Goal: Task Accomplishment & Management: Manage account settings

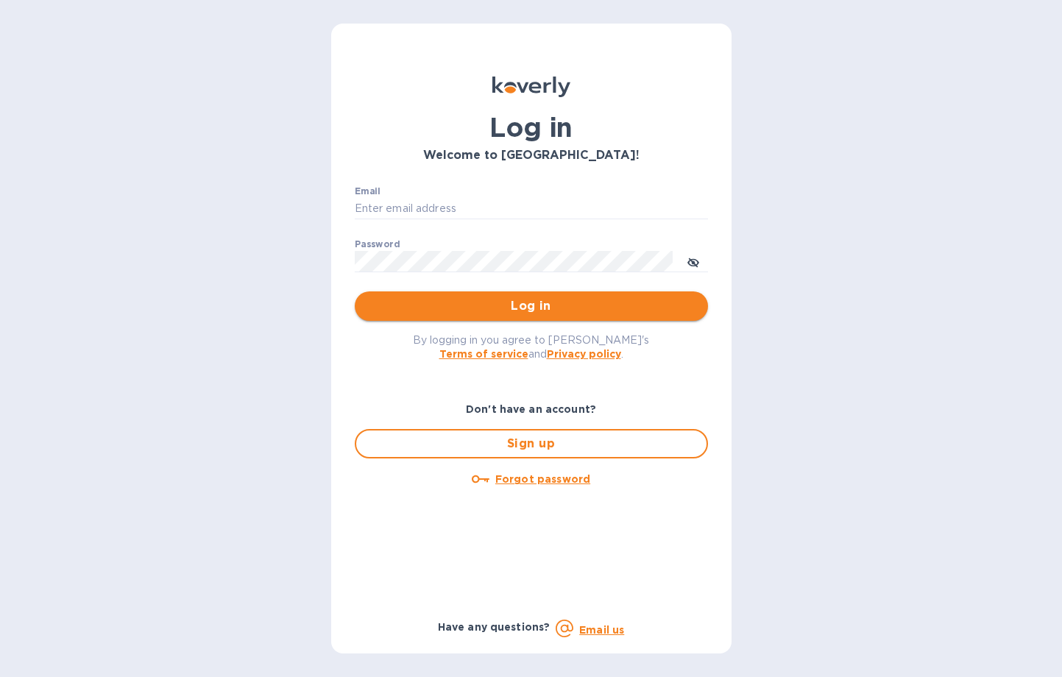
type input "[EMAIL_ADDRESS][DOMAIN_NAME]"
click at [522, 308] on span "Log in" at bounding box center [532, 306] width 330 height 18
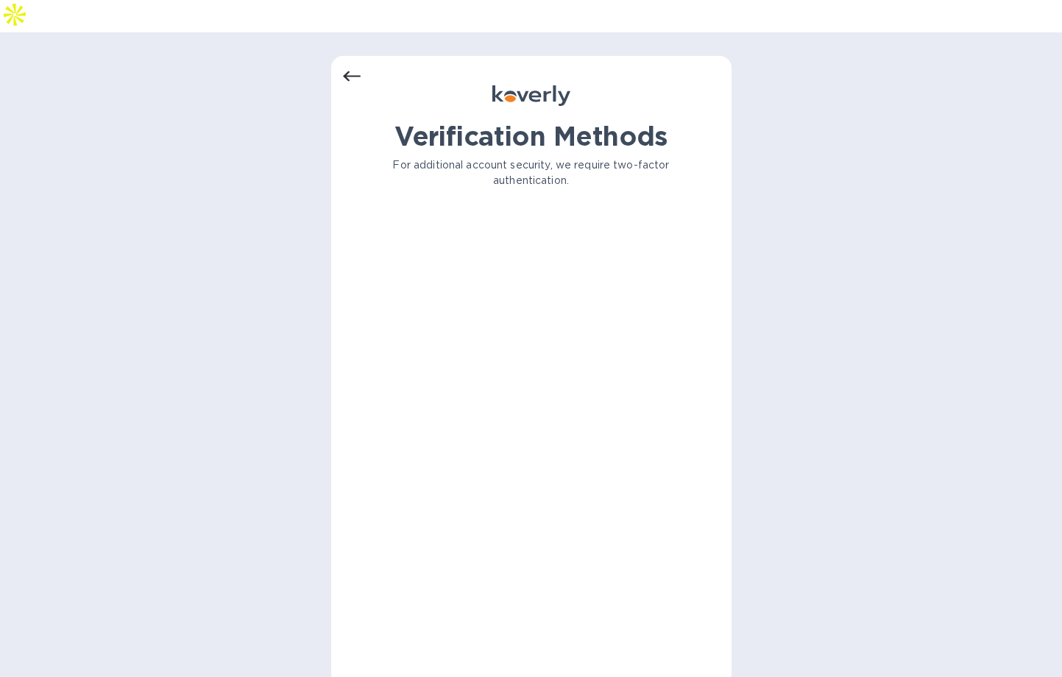
click at [472, 158] on p "For additional account security, we require two-factor authentication." at bounding box center [531, 173] width 353 height 31
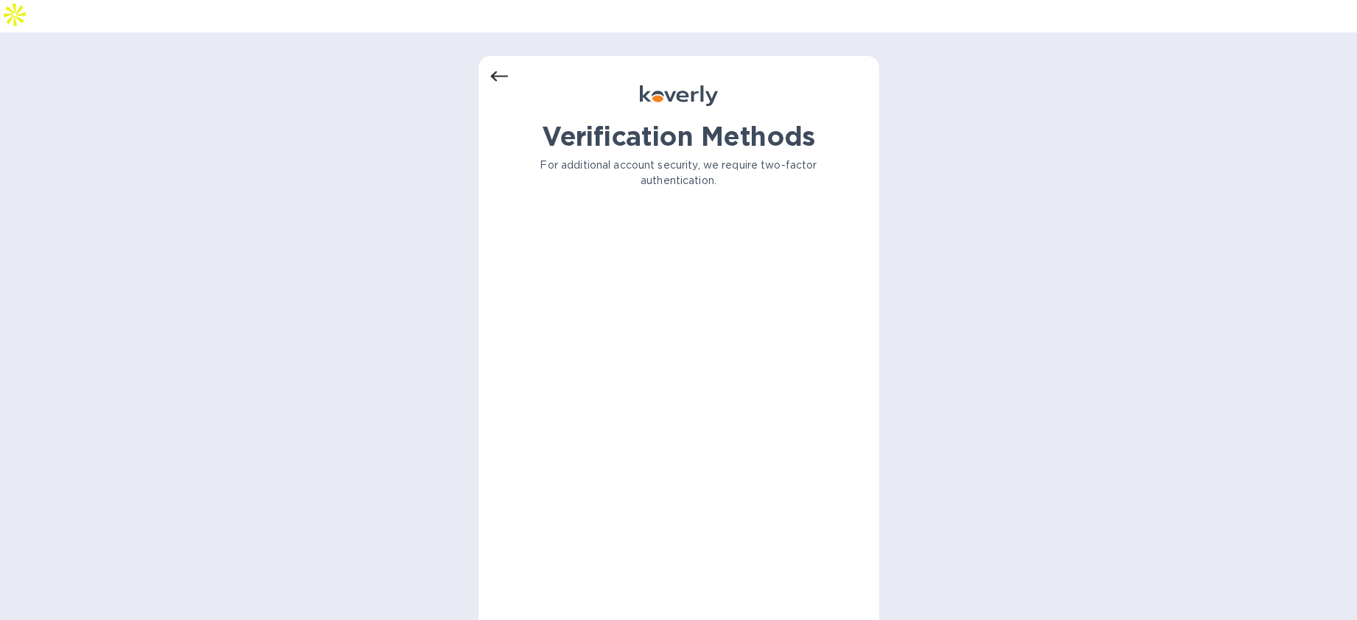
click at [565, 158] on p "For additional account security, we require two-factor authentication." at bounding box center [678, 173] width 353 height 31
click at [507, 68] on icon at bounding box center [499, 77] width 18 height 18
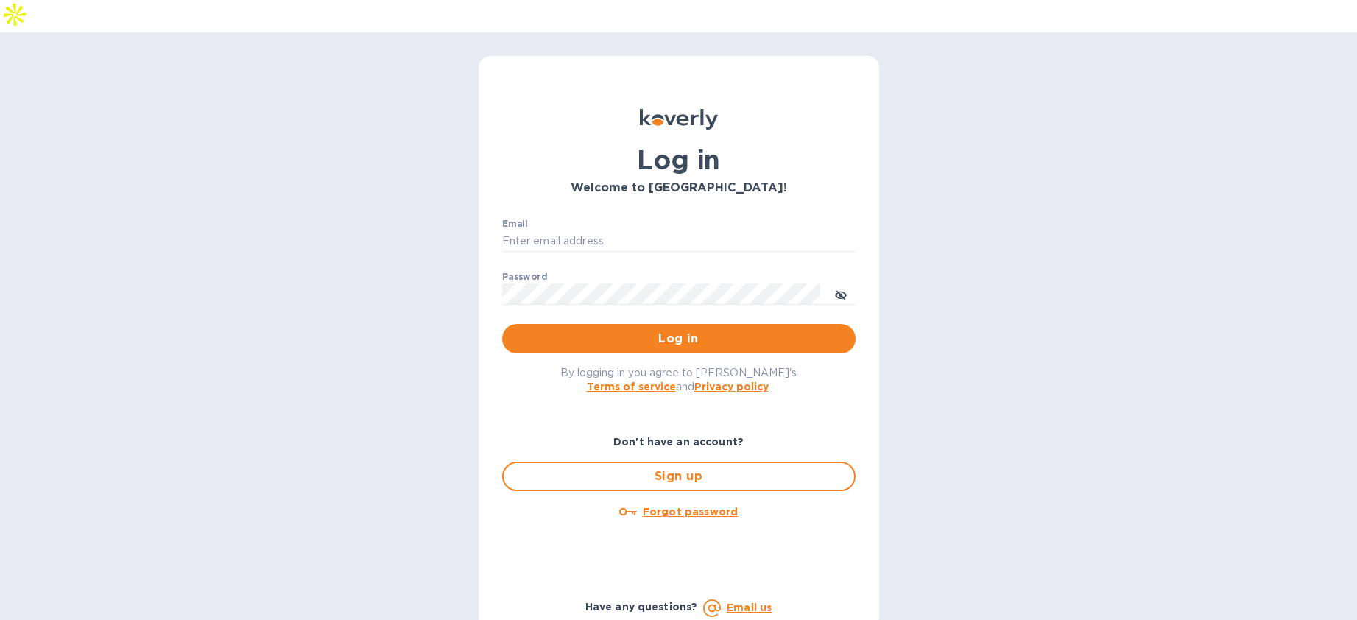
type input "[EMAIL_ADDRESS][DOMAIN_NAME]"
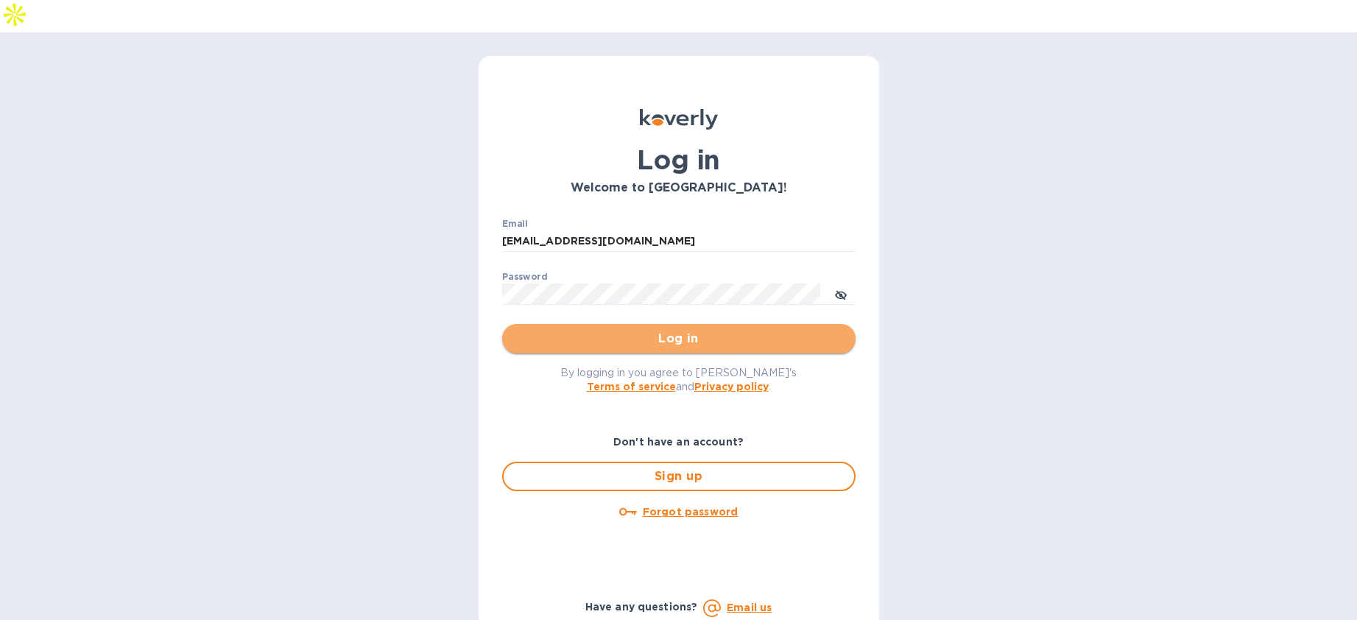
click at [646, 330] on span "Log in" at bounding box center [679, 339] width 330 height 18
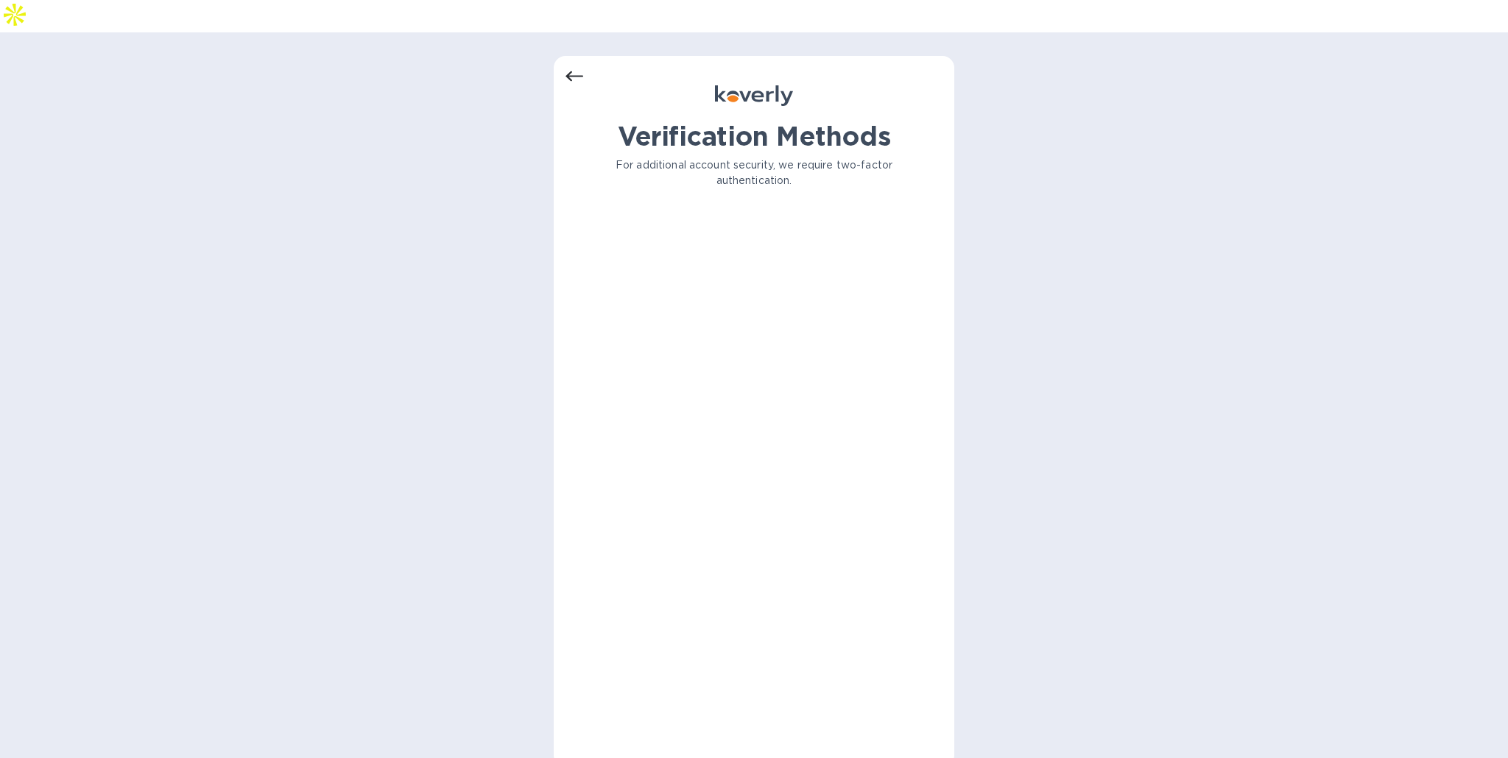
click at [576, 68] on icon at bounding box center [574, 77] width 18 height 18
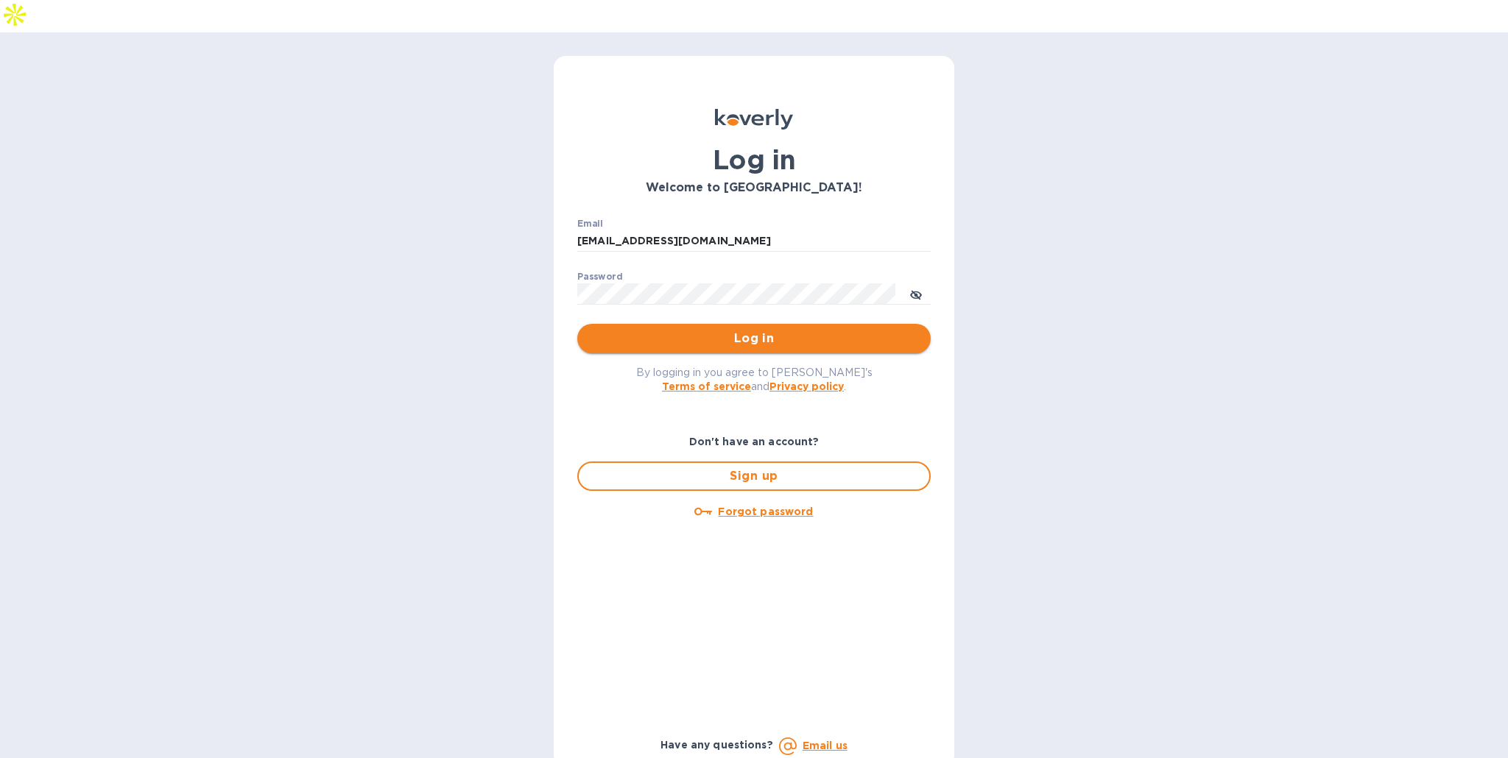
click at [706, 330] on span "Log in" at bounding box center [754, 339] width 330 height 18
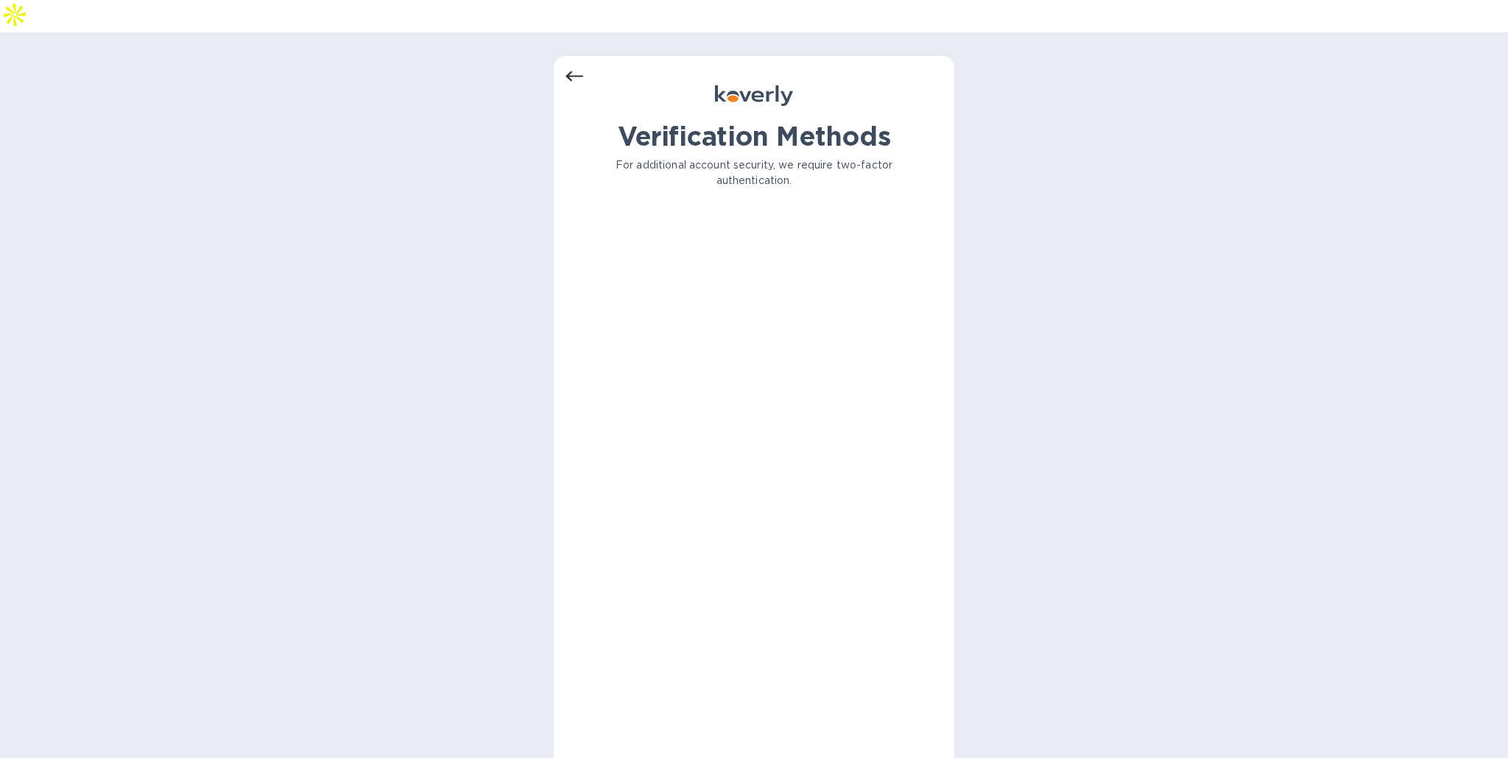
click at [568, 68] on icon at bounding box center [574, 77] width 18 height 18
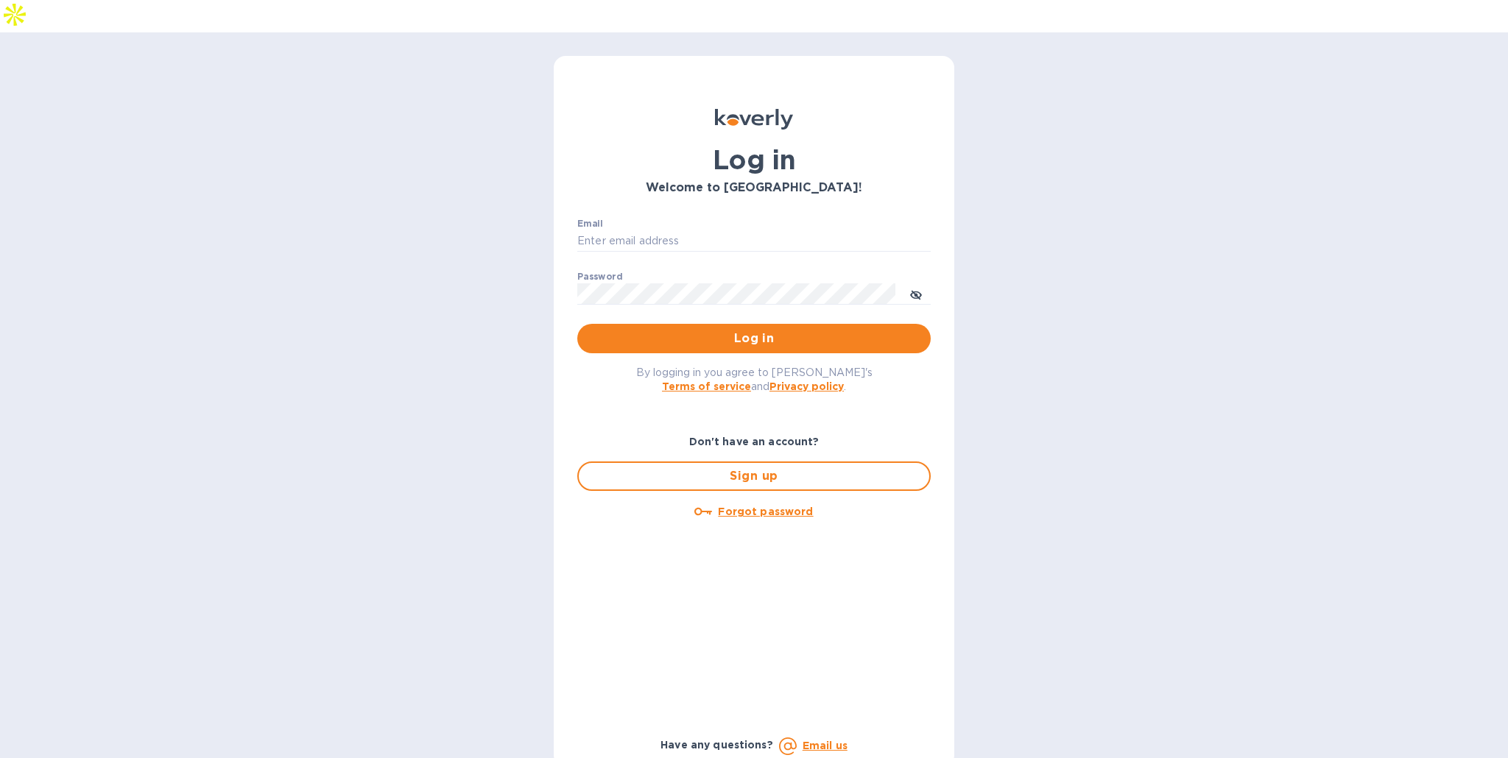
type input "ymegahed@3sixtydental.com"
click at [766, 230] on input "ymegahed@3sixtydental.com" at bounding box center [753, 241] width 353 height 22
click at [860, 181] on h3 "Welcome to Koverly!" at bounding box center [753, 188] width 353 height 14
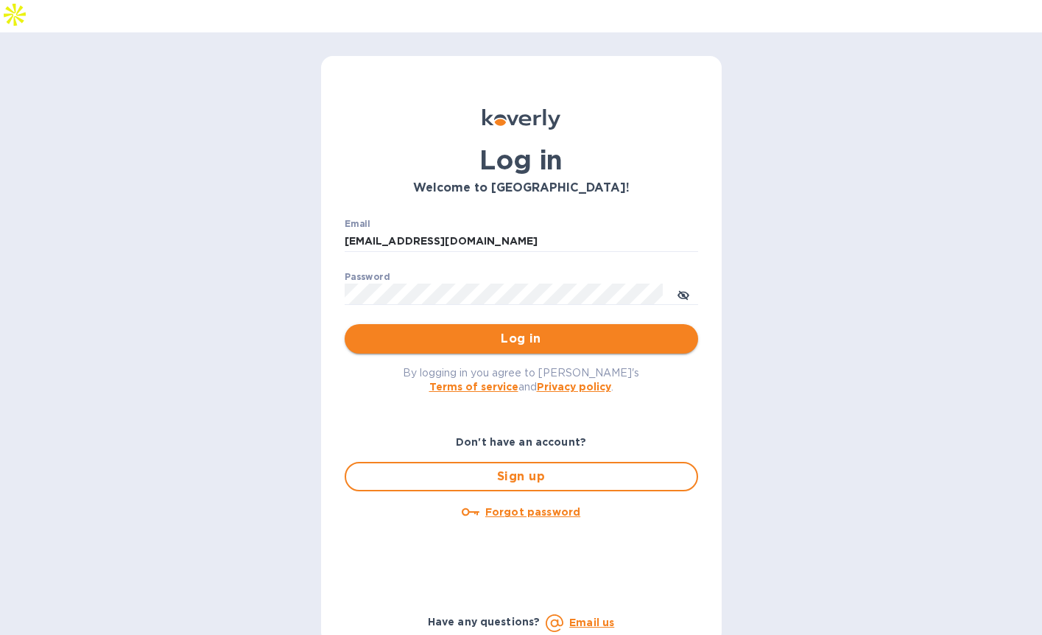
click at [487, 330] on span "Log in" at bounding box center [521, 339] width 330 height 18
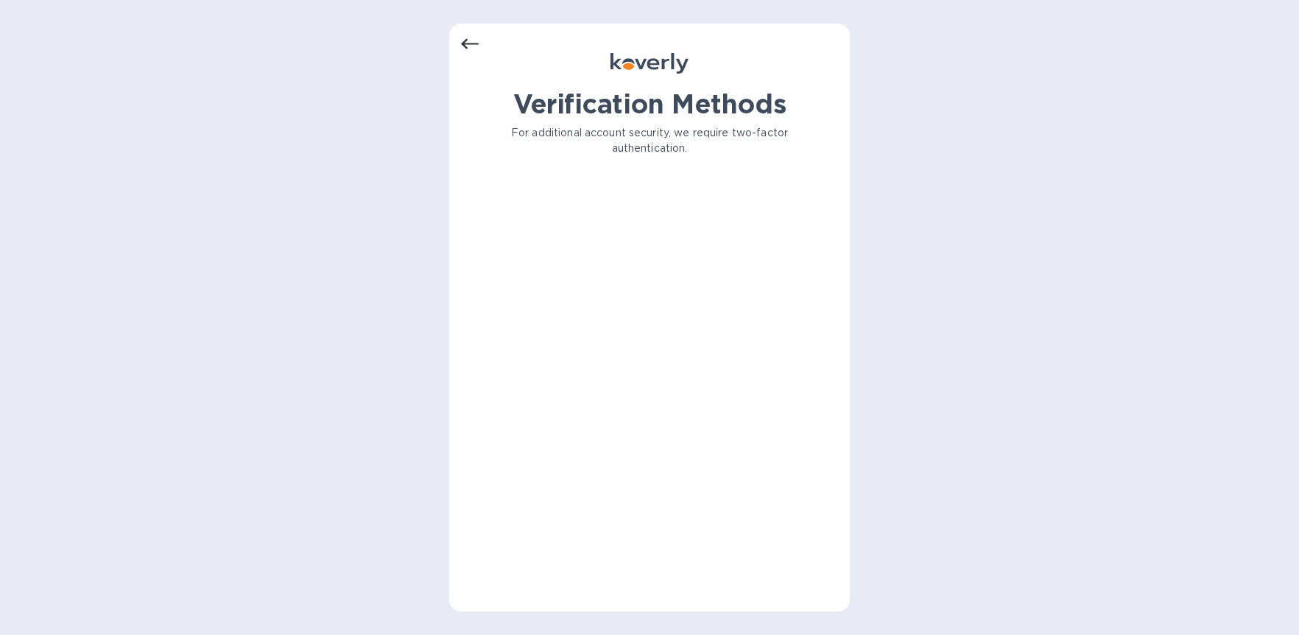
click at [4, 627] on div "Verification Methods For additional account security, we require two-factor aut…" at bounding box center [649, 317] width 1299 height 635
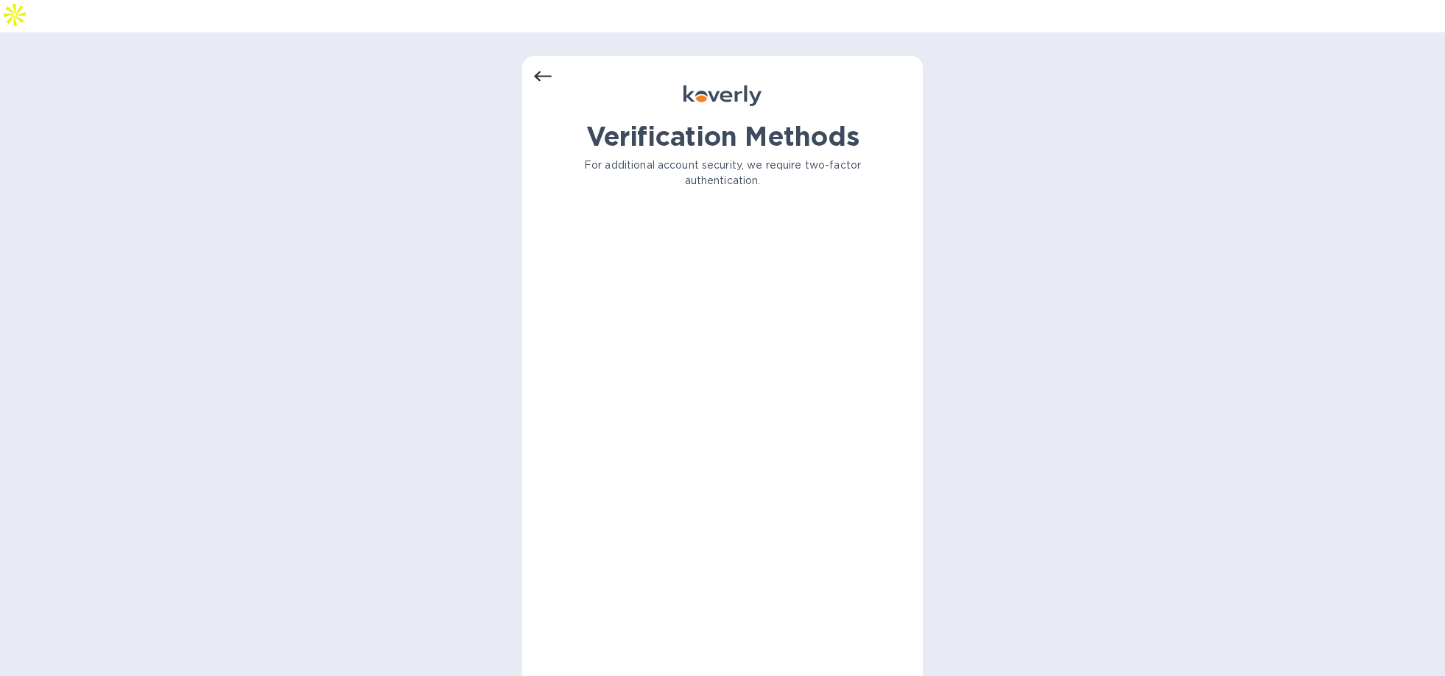
click at [283, 484] on div "Verification Methods For additional account security, we require two-factor aut…" at bounding box center [722, 370] width 1445 height 676
